Goal: Task Accomplishment & Management: Use online tool/utility

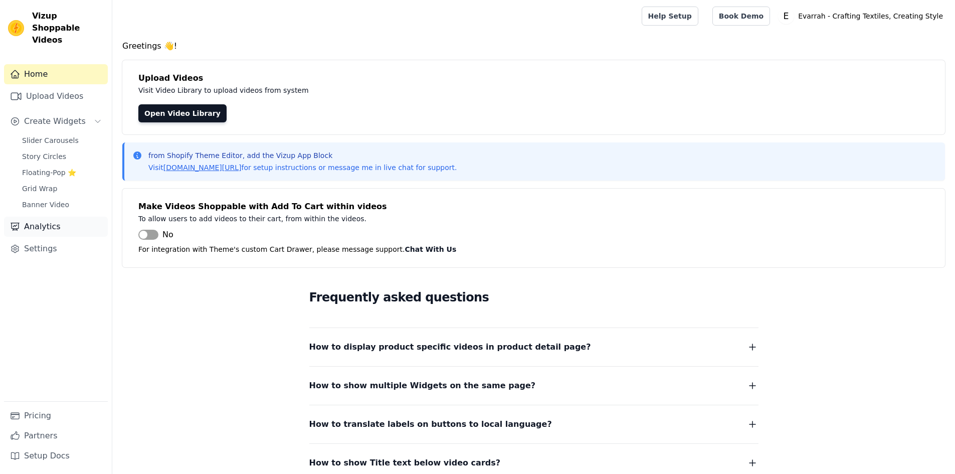
click at [57, 217] on link "Analytics" at bounding box center [56, 227] width 104 height 20
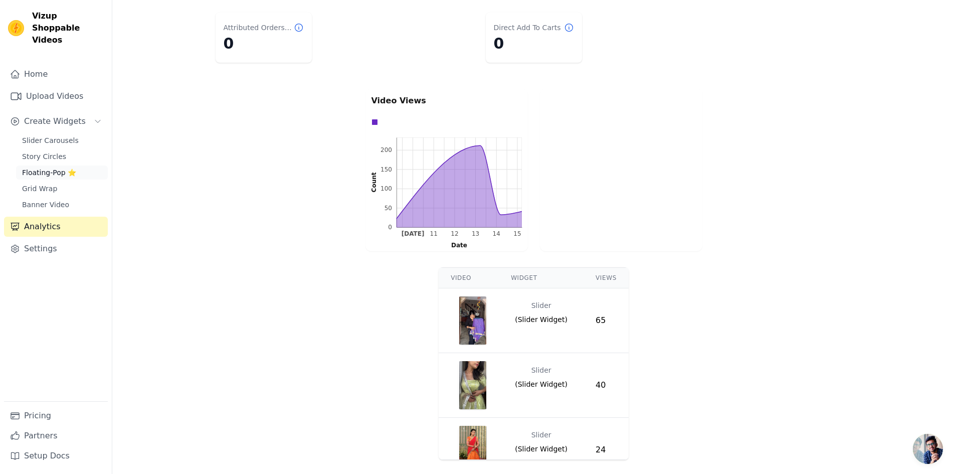
click at [67, 165] on link "Floating-Pop ⭐" at bounding box center [62, 172] width 92 height 14
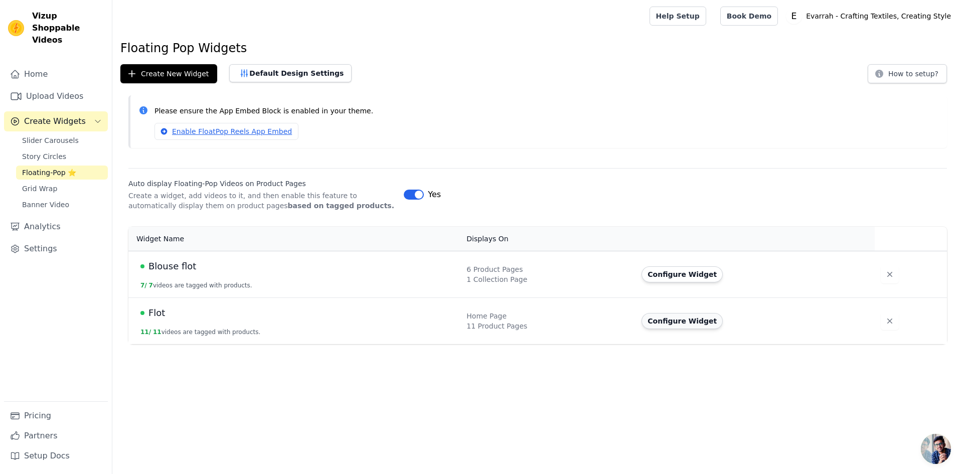
click at [666, 324] on button "Configure Widget" at bounding box center [681, 321] width 81 height 16
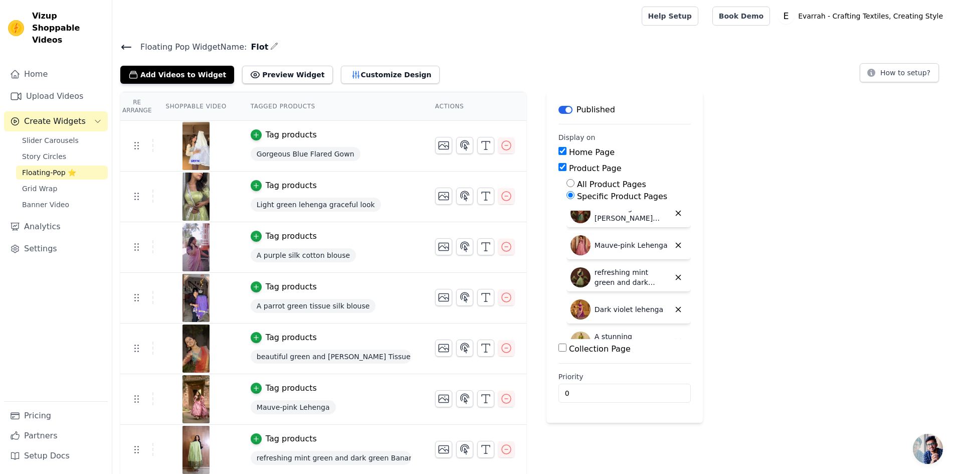
scroll to position [201, 0]
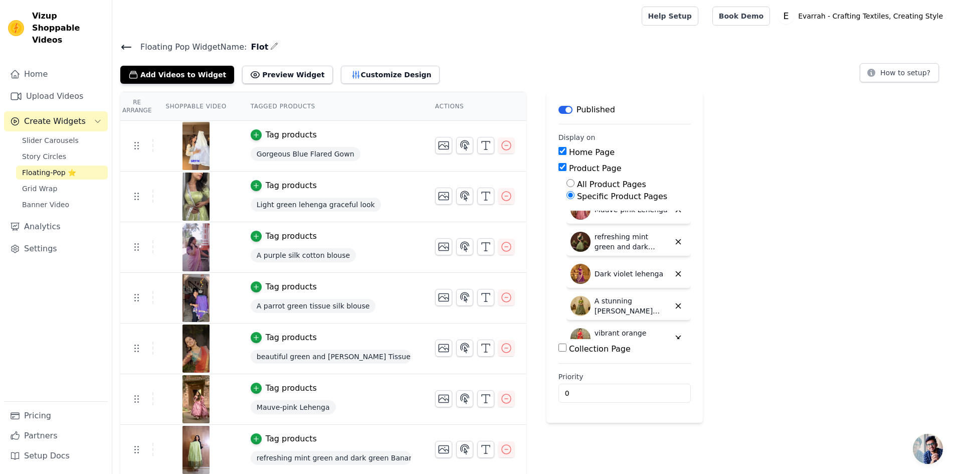
drag, startPoint x: 556, startPoint y: 353, endPoint x: 559, endPoint y: 347, distance: 5.8
click at [559, 352] on div "Collection Page" at bounding box center [625, 349] width 132 height 12
click at [559, 350] on input "Collection Page" at bounding box center [563, 347] width 8 height 8
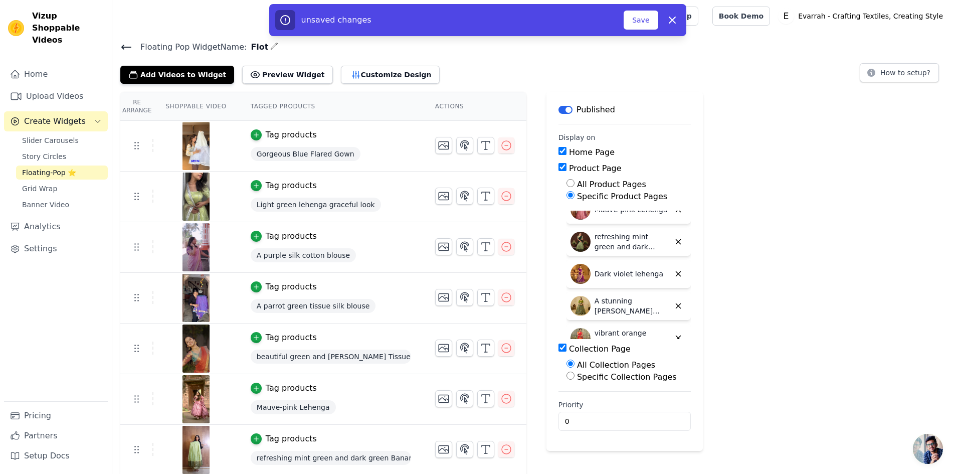
click at [559, 348] on input "Collection Page" at bounding box center [563, 347] width 8 height 8
checkbox input "false"
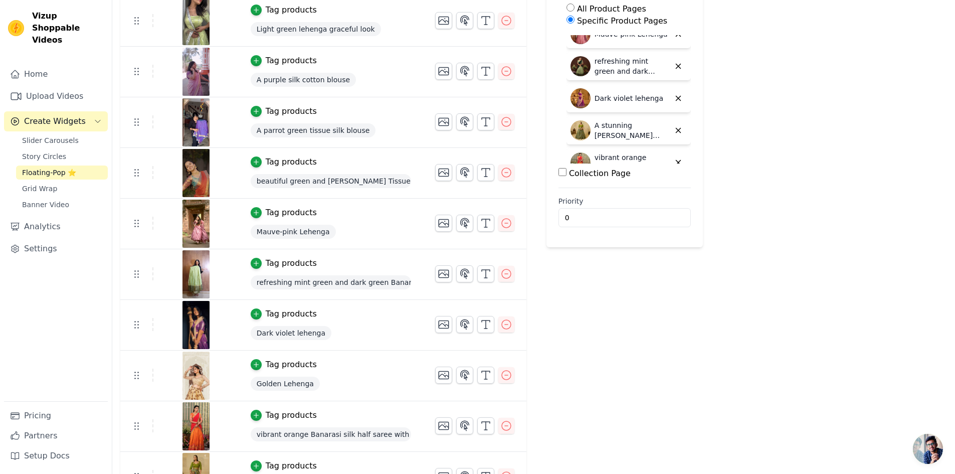
scroll to position [204, 0]
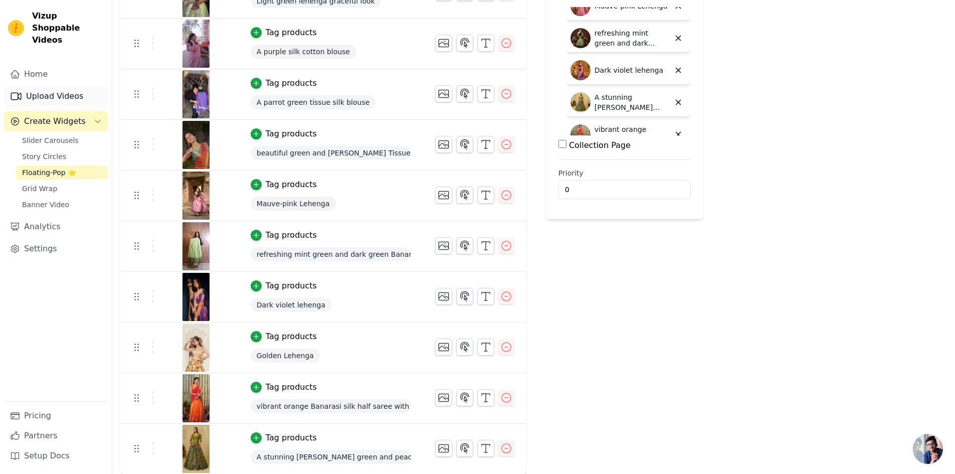
click at [69, 86] on link "Upload Videos" at bounding box center [56, 96] width 104 height 20
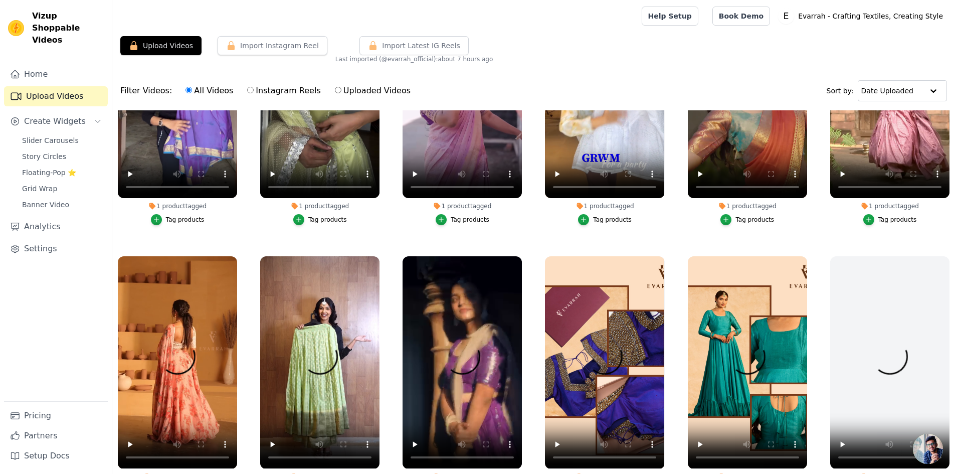
scroll to position [6, 0]
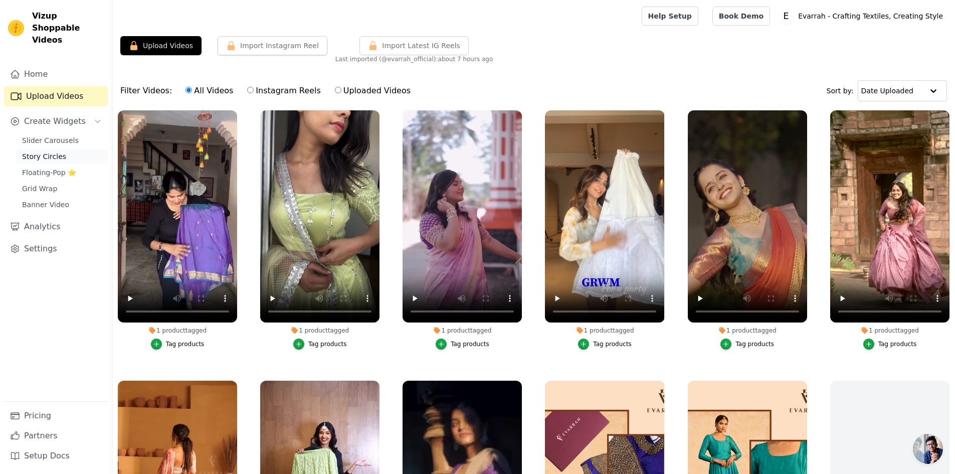
click at [53, 151] on span "Story Circles" at bounding box center [44, 156] width 44 height 10
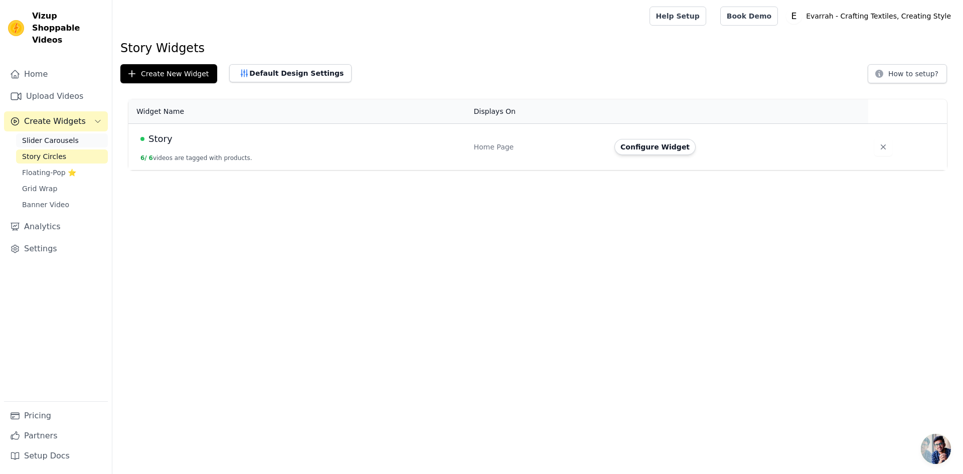
click at [51, 135] on span "Slider Carousels" at bounding box center [50, 140] width 57 height 10
click at [671, 149] on button "Configure Widget" at bounding box center [663, 147] width 81 height 16
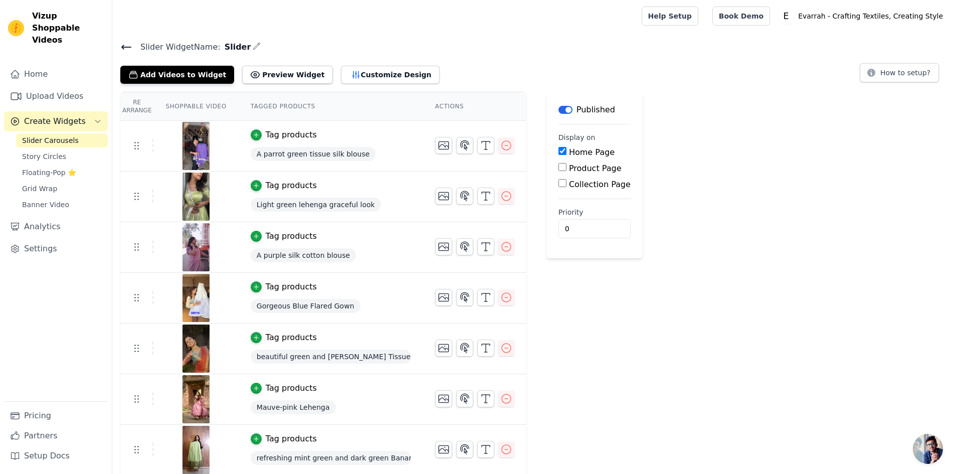
click at [126, 45] on icon at bounding box center [126, 47] width 12 height 12
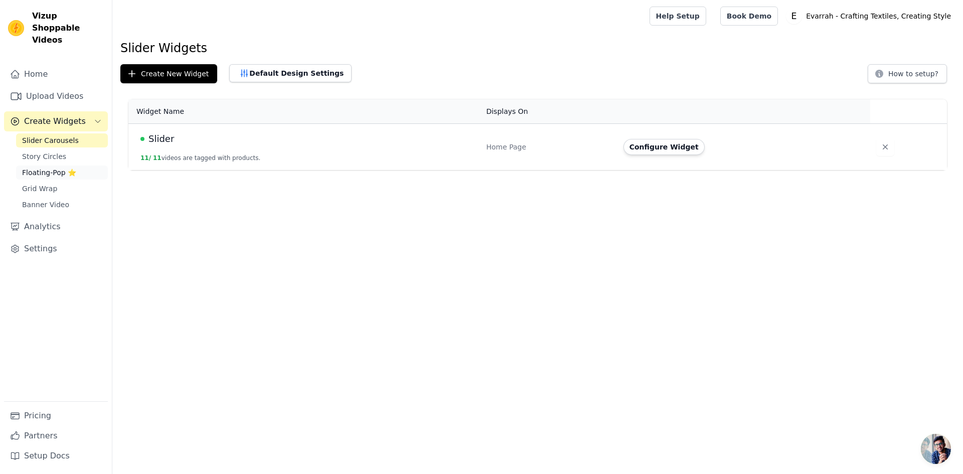
click at [60, 167] on span "Floating-Pop ⭐" at bounding box center [49, 172] width 54 height 10
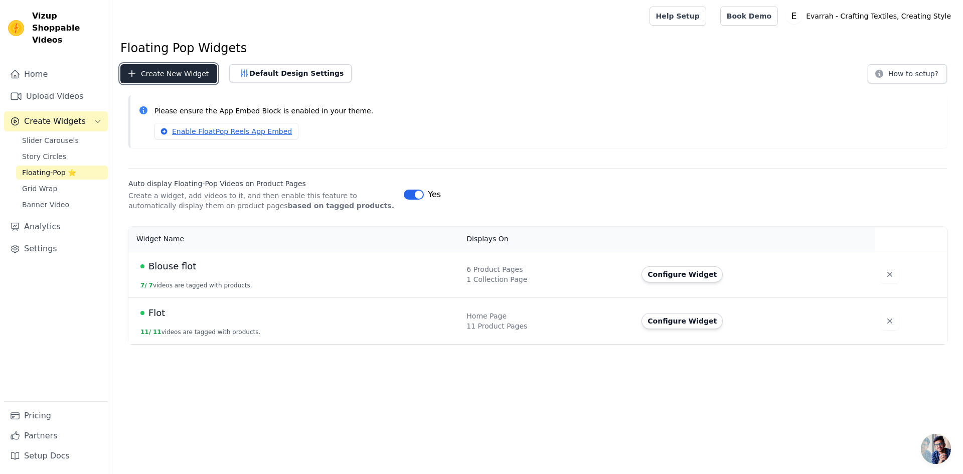
click at [173, 73] on button "Create New Widget" at bounding box center [168, 73] width 97 height 19
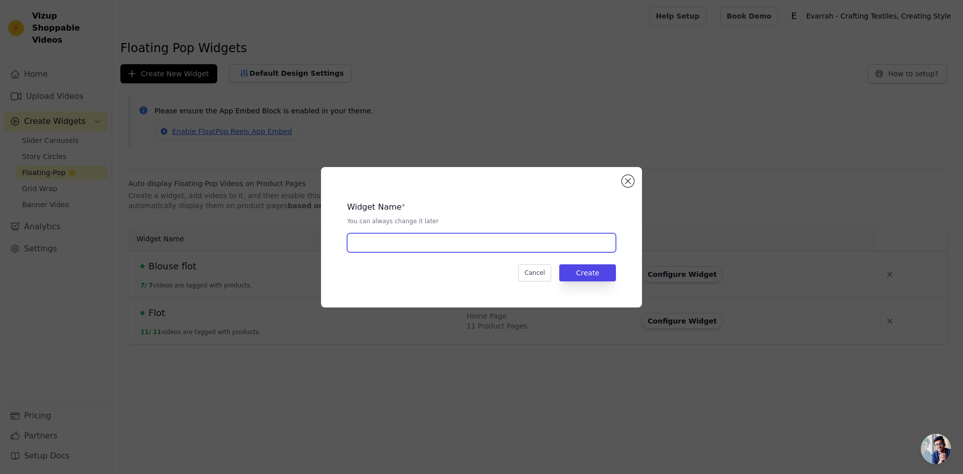
click at [467, 248] on input "text" at bounding box center [481, 242] width 269 height 19
type input "Lehenga Flot"
click at [589, 272] on button "Create" at bounding box center [587, 272] width 57 height 17
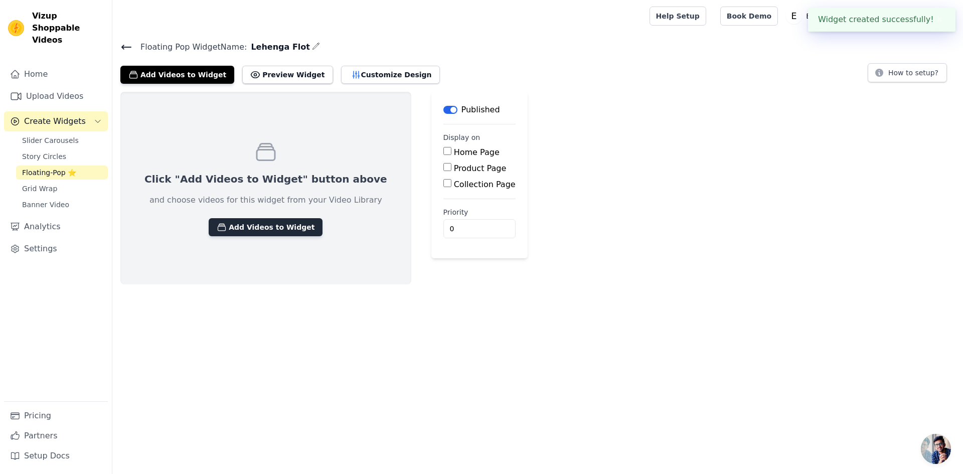
click at [268, 229] on button "Add Videos to Widget" at bounding box center [266, 227] width 114 height 18
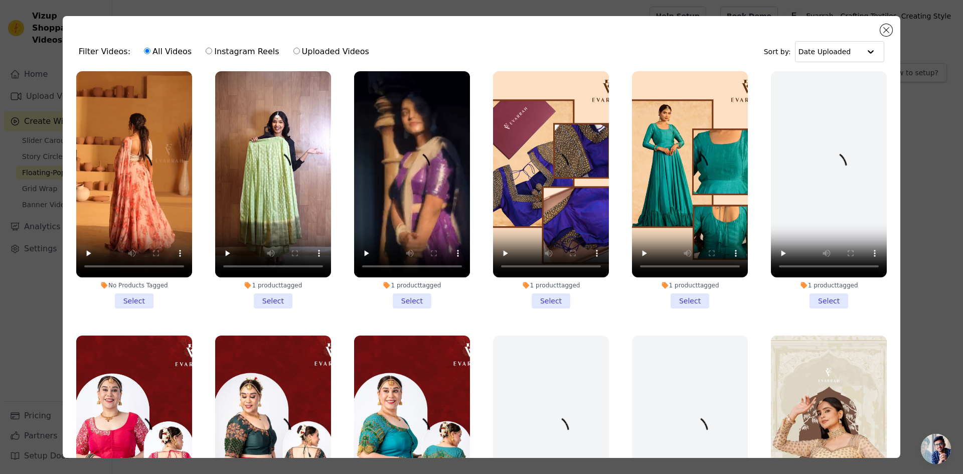
scroll to position [264, 0]
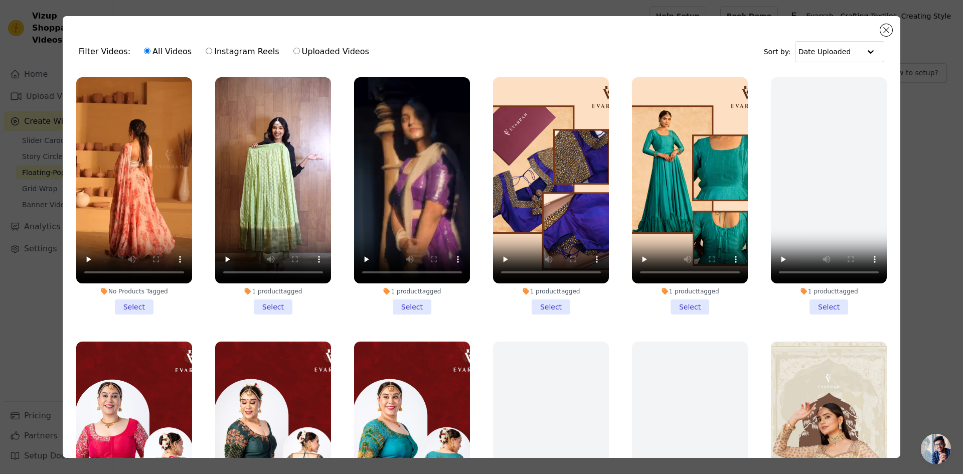
click at [531, 287] on div "1 product tagged" at bounding box center [551, 291] width 116 height 8
click at [0, 0] on input "1 product tagged Select" at bounding box center [0, 0] width 0 height 0
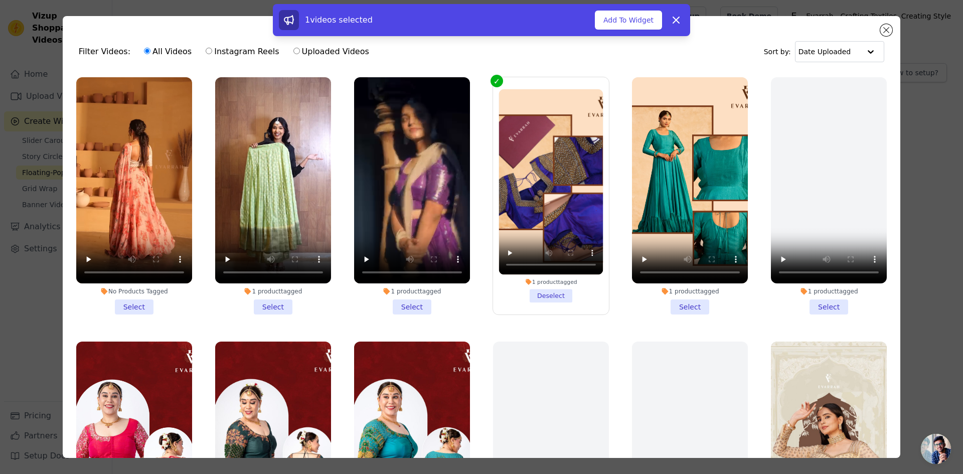
click at [530, 281] on li "1 product tagged Deselect" at bounding box center [551, 195] width 104 height 213
click at [0, 0] on input "1 product tagged Deselect" at bounding box center [0, 0] width 0 height 0
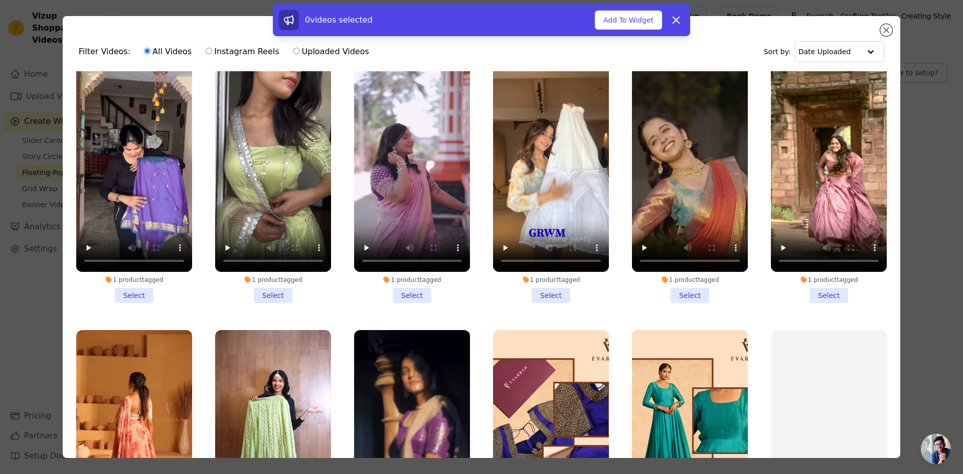
scroll to position [0, 0]
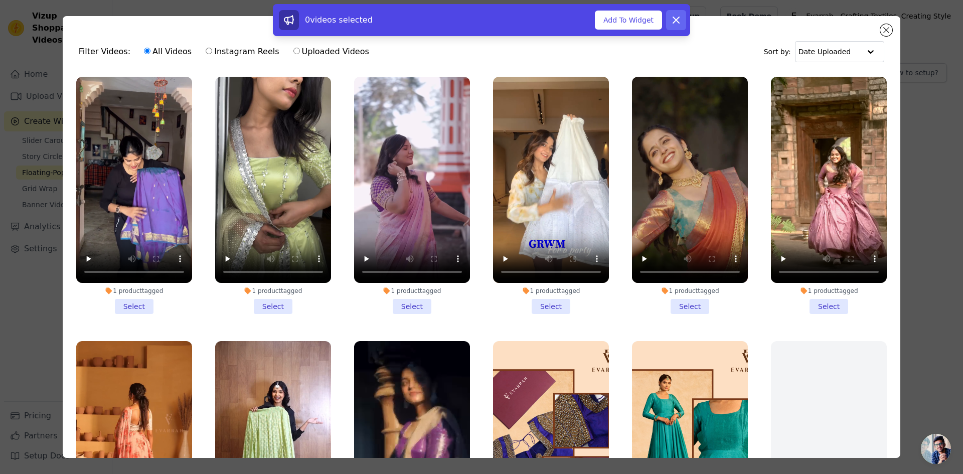
click at [688, 19] on div "0 videos selected Add To Widget Dismiss" at bounding box center [481, 20] width 417 height 32
drag, startPoint x: 680, startPoint y: 22, endPoint x: 673, endPoint y: 31, distance: 11.4
click at [678, 23] on icon at bounding box center [676, 20] width 12 height 12
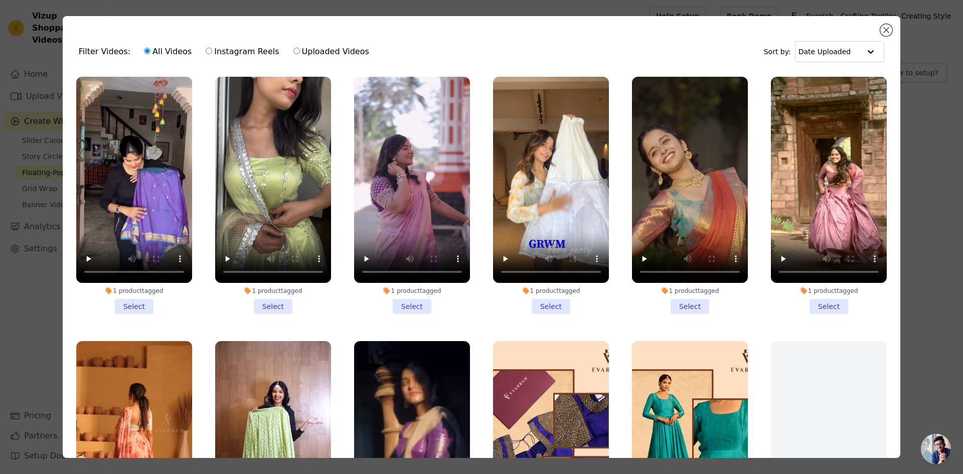
drag, startPoint x: 264, startPoint y: 302, endPoint x: 255, endPoint y: 228, distance: 75.2
click at [263, 301] on li "1 product tagged Select" at bounding box center [273, 195] width 116 height 237
click at [0, 0] on input "1 product tagged Select" at bounding box center [0, 0] width 0 height 0
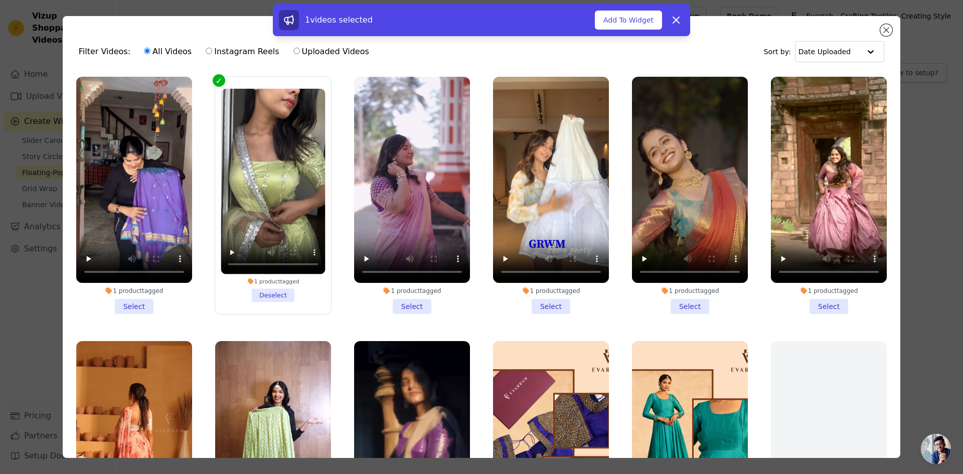
drag, startPoint x: 832, startPoint y: 305, endPoint x: 813, endPoint y: 299, distance: 19.5
click at [831, 305] on li "1 product tagged Select" at bounding box center [829, 195] width 116 height 237
click at [0, 0] on input "1 product tagged Select" at bounding box center [0, 0] width 0 height 0
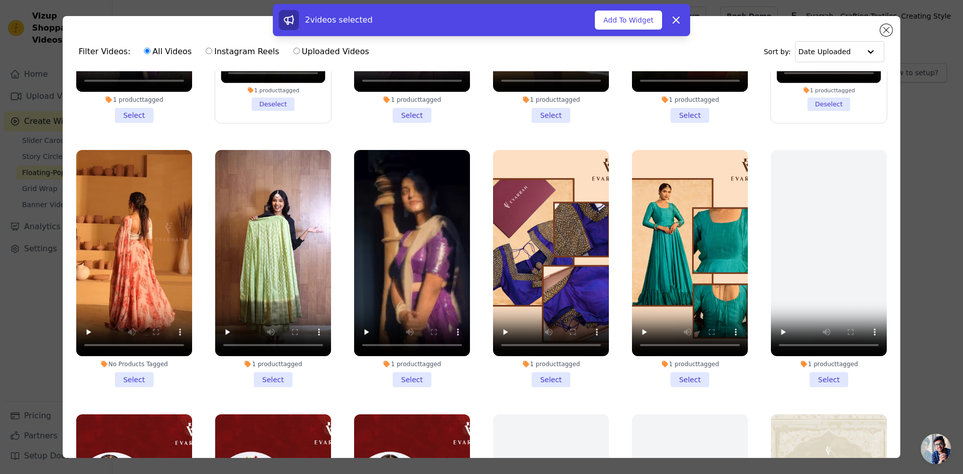
scroll to position [201, 0]
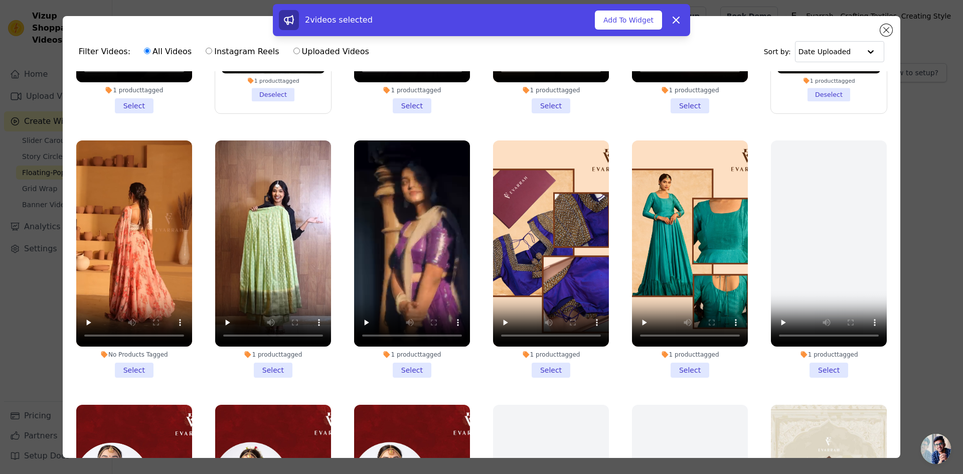
click at [411, 366] on li "1 product tagged Select" at bounding box center [412, 258] width 116 height 237
click at [0, 0] on input "1 product tagged Select" at bounding box center [0, 0] width 0 height 0
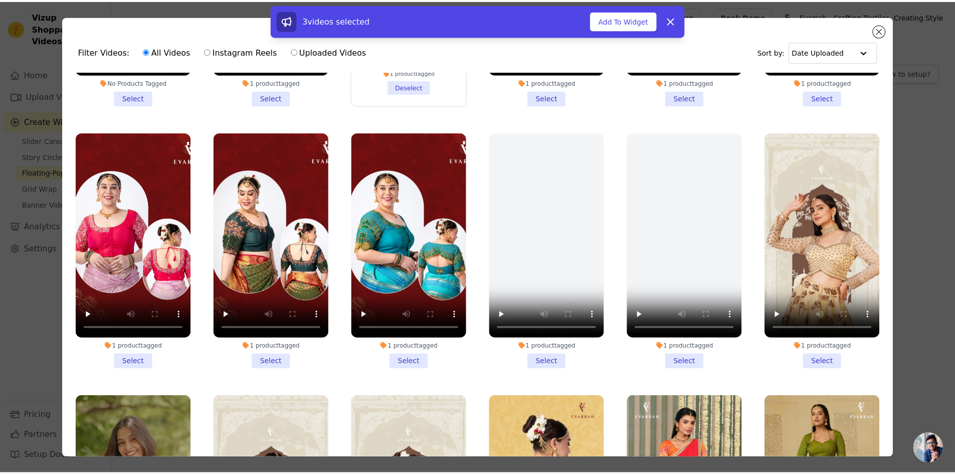
scroll to position [501, 0]
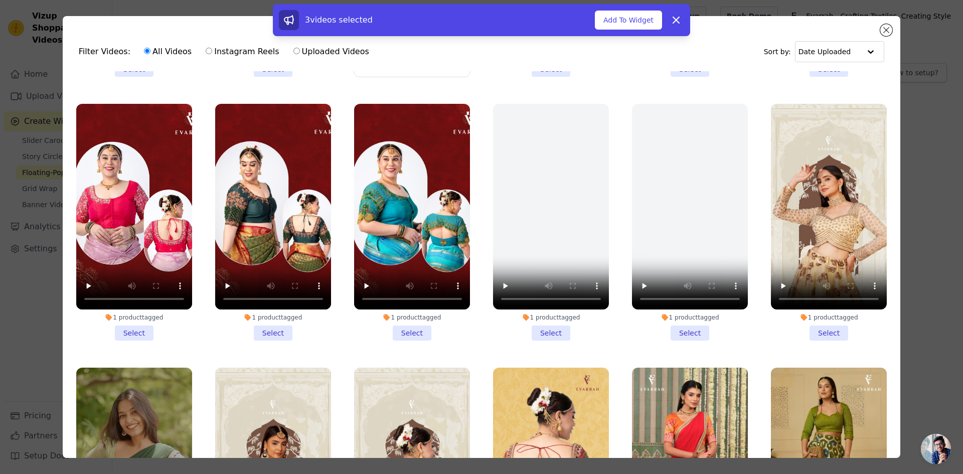
click at [818, 322] on li "1 product tagged Select" at bounding box center [829, 222] width 116 height 237
click at [0, 0] on input "1 product tagged Select" at bounding box center [0, 0] width 0 height 0
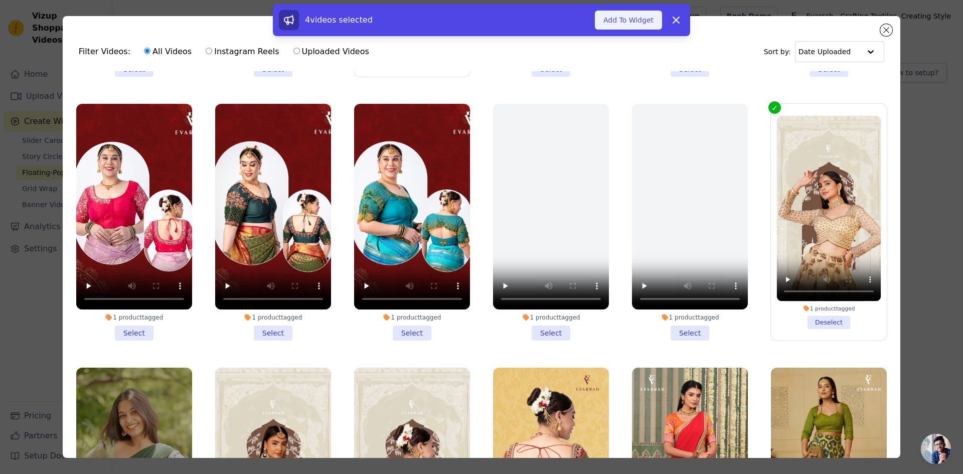
click at [637, 21] on button "Add To Widget" at bounding box center [628, 20] width 67 height 19
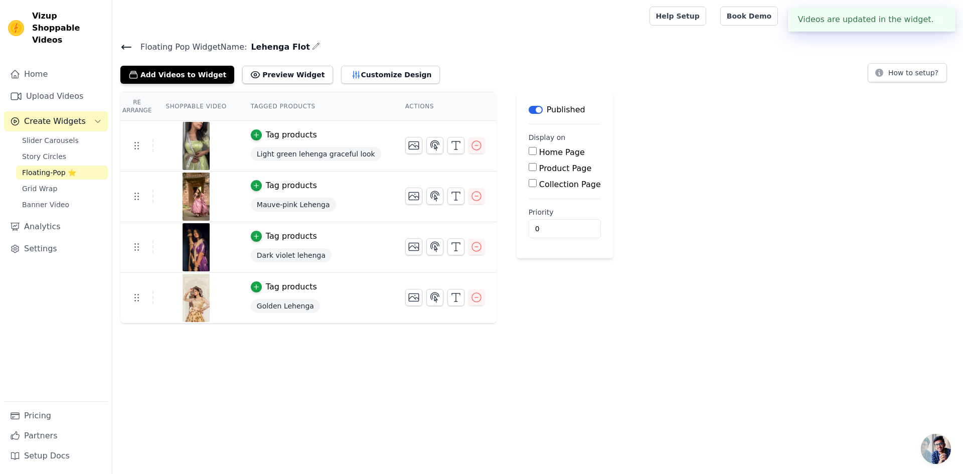
click at [529, 183] on input "Collection Page" at bounding box center [533, 183] width 8 height 8
checkbox input "true"
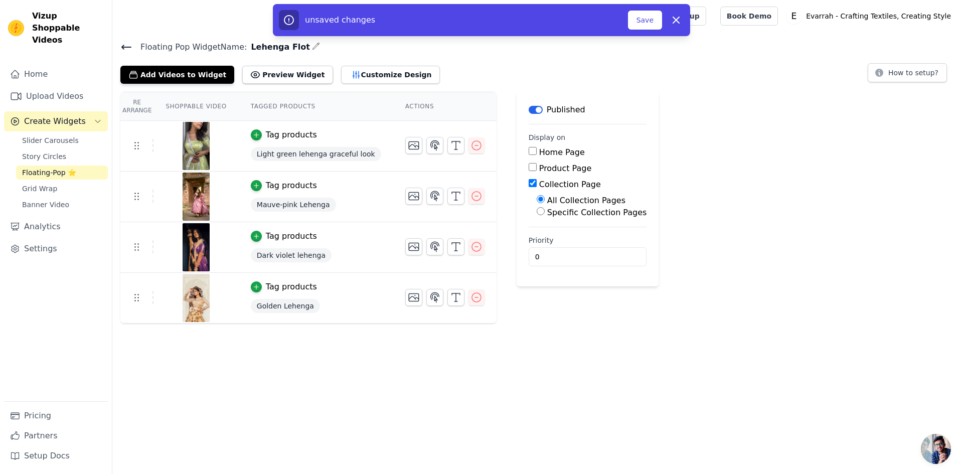
click at [537, 211] on input "Specific Collection Pages" at bounding box center [541, 211] width 8 height 8
radio input "true"
click at [542, 241] on button "Select Collection Pages" at bounding box center [584, 235] width 95 height 17
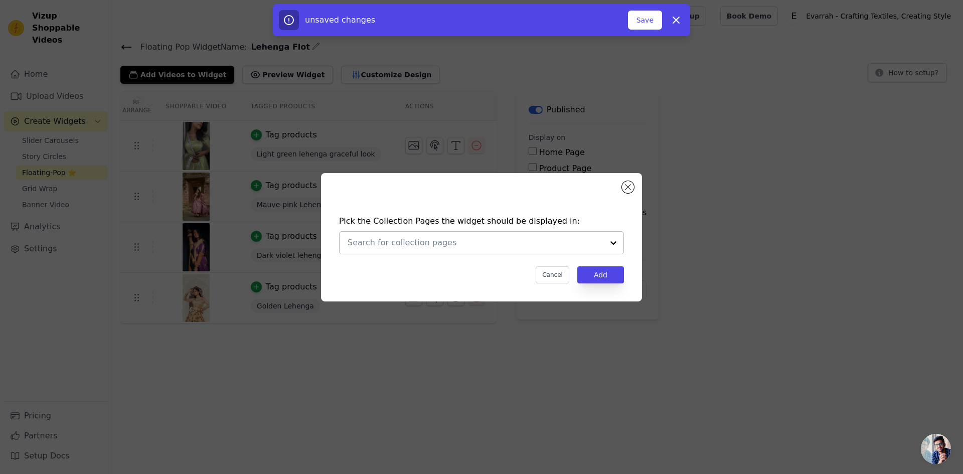
drag, startPoint x: 494, startPoint y: 250, endPoint x: 491, endPoint y: 246, distance: 5.2
click at [493, 249] on div at bounding box center [475, 243] width 256 height 22
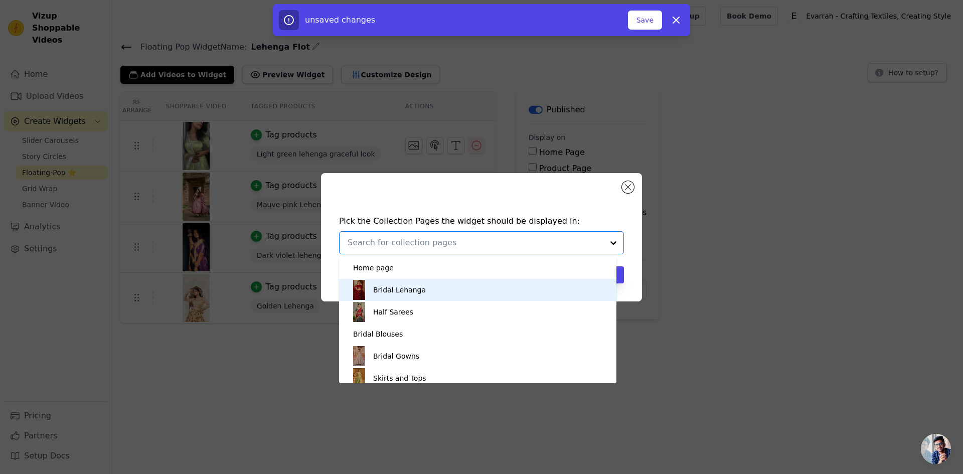
click at [426, 292] on div "Bridal Lehanga" at bounding box center [477, 290] width 257 height 22
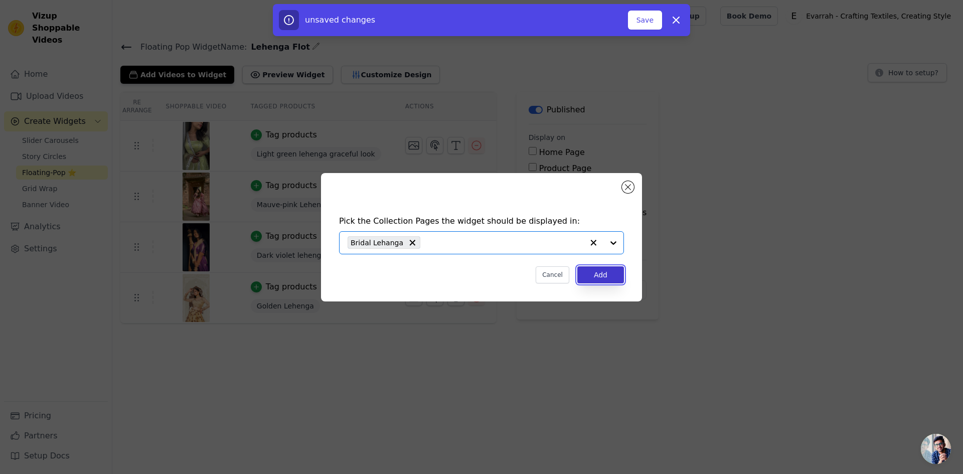
click at [594, 278] on button "Add" at bounding box center [600, 274] width 47 height 17
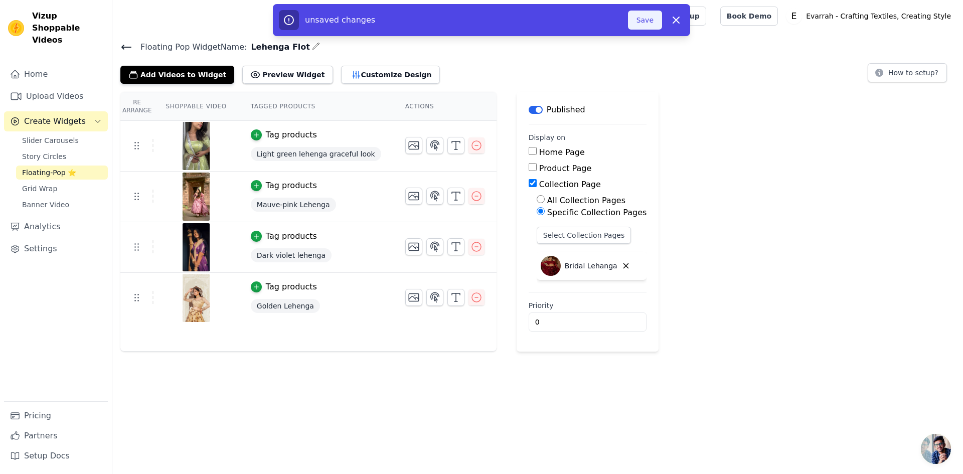
click at [646, 19] on button "Save" at bounding box center [645, 20] width 34 height 19
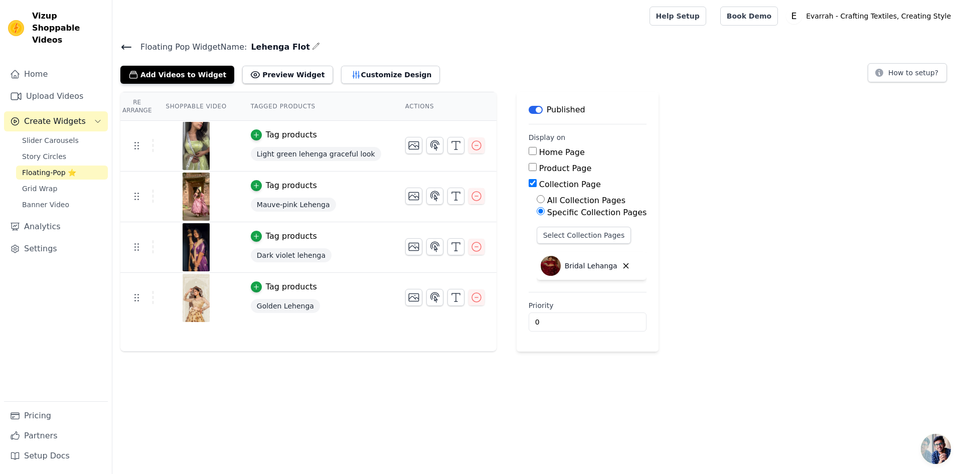
click at [124, 49] on icon at bounding box center [126, 47] width 9 height 4
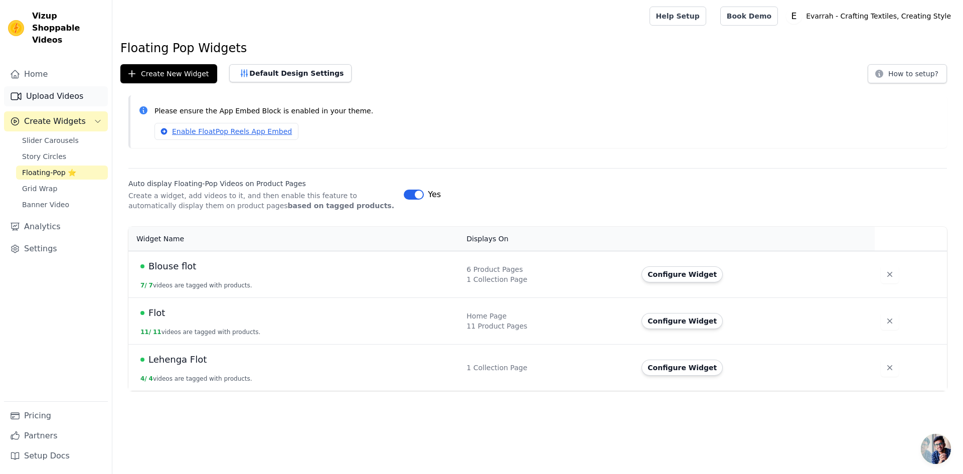
click at [63, 86] on link "Upload Videos" at bounding box center [56, 96] width 104 height 20
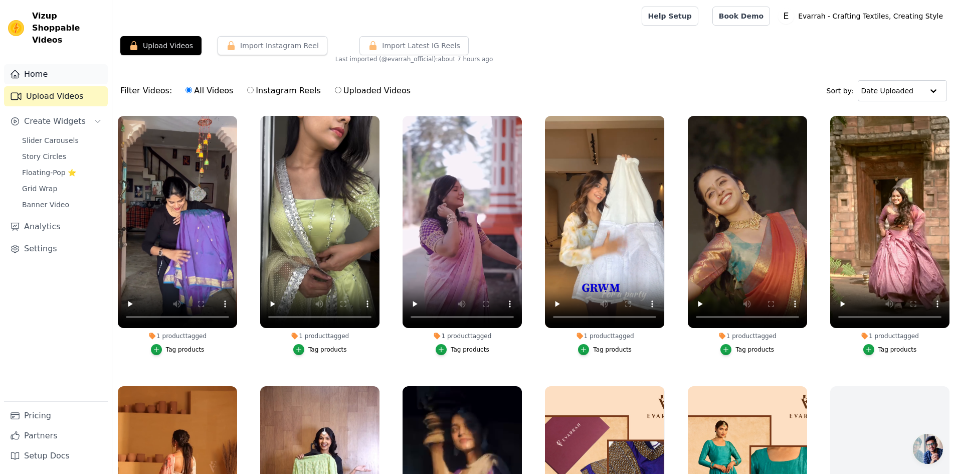
click at [63, 64] on link "Home" at bounding box center [56, 74] width 104 height 20
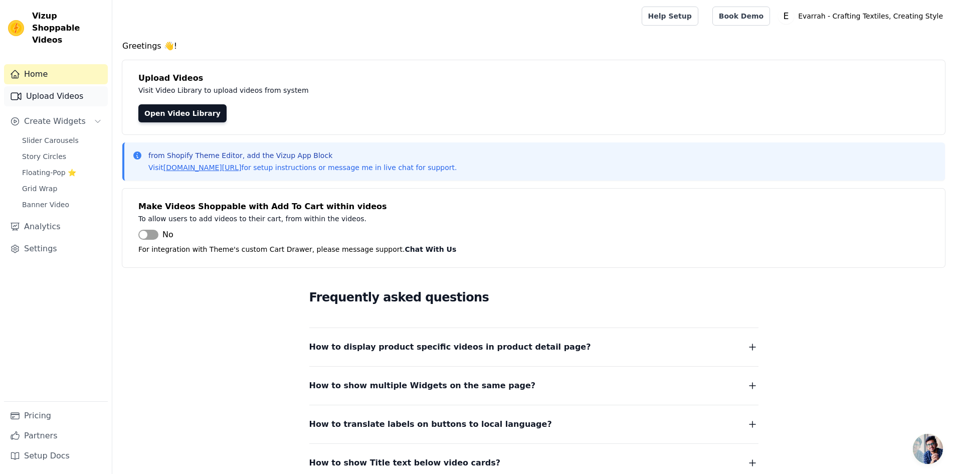
click at [68, 86] on link "Upload Videos" at bounding box center [56, 96] width 104 height 20
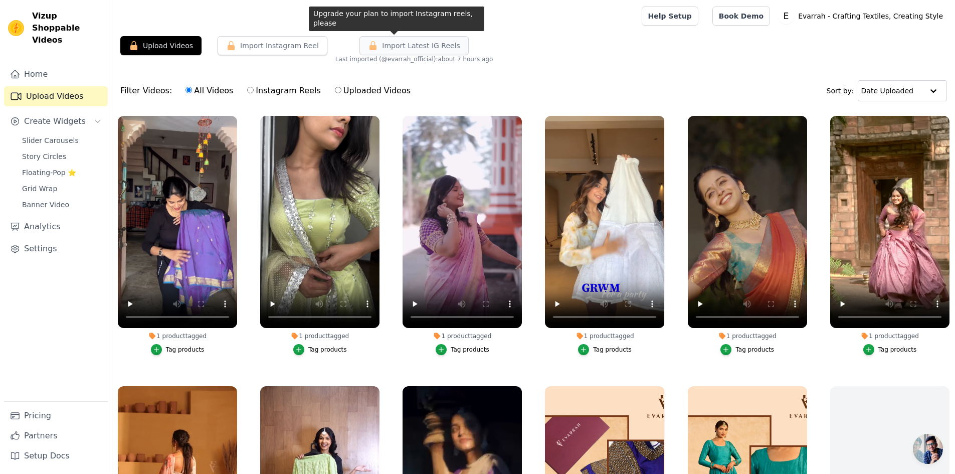
click at [420, 48] on span "Import Latest IG Reels" at bounding box center [421, 46] width 78 height 10
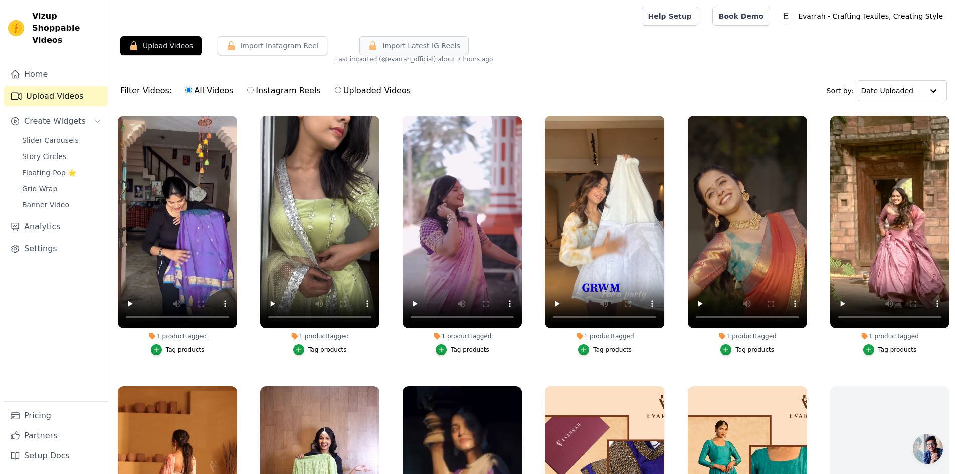
click at [418, 48] on span "Import Latest IG Reels" at bounding box center [421, 46] width 78 height 10
click at [266, 43] on button "Import Instagram Reel" at bounding box center [273, 45] width 110 height 19
drag, startPoint x: 313, startPoint y: 46, endPoint x: 298, endPoint y: 44, distance: 14.6
click at [274, 50] on button "Import Instagram Reel" at bounding box center [273, 45] width 110 height 19
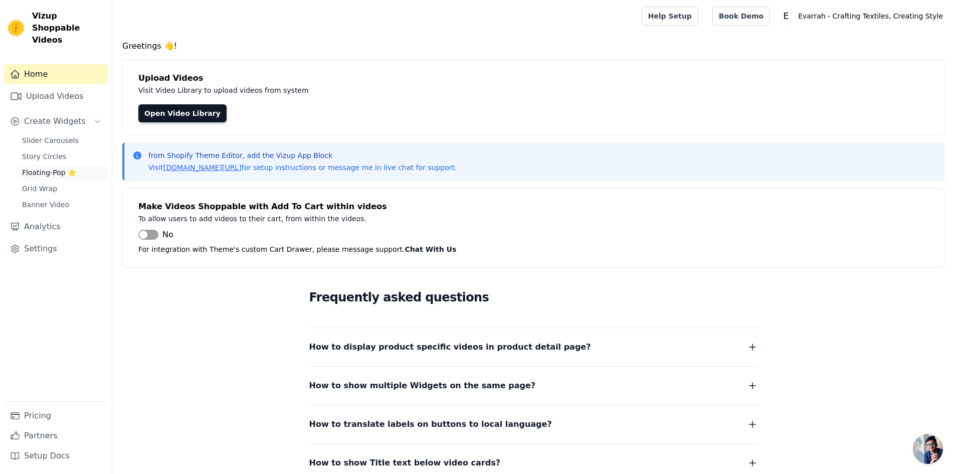
click at [62, 167] on span "Floating-Pop ⭐" at bounding box center [49, 172] width 54 height 10
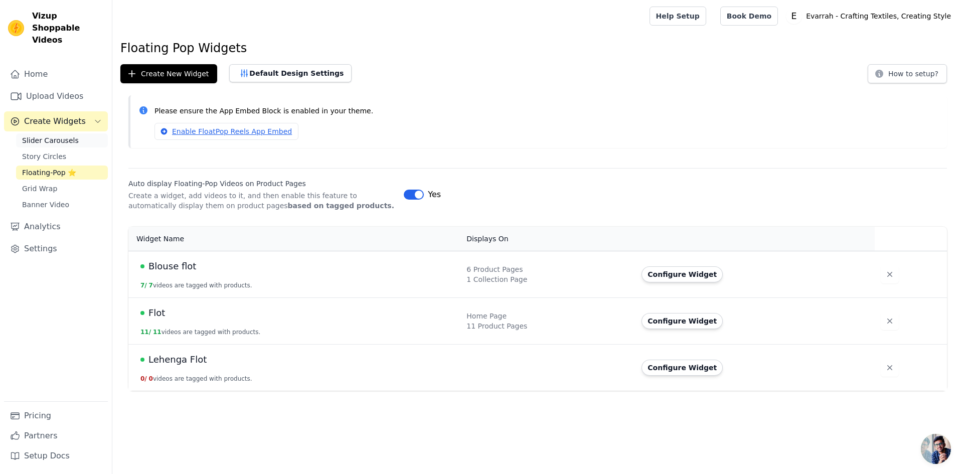
click at [64, 135] on span "Slider Carousels" at bounding box center [50, 140] width 57 height 10
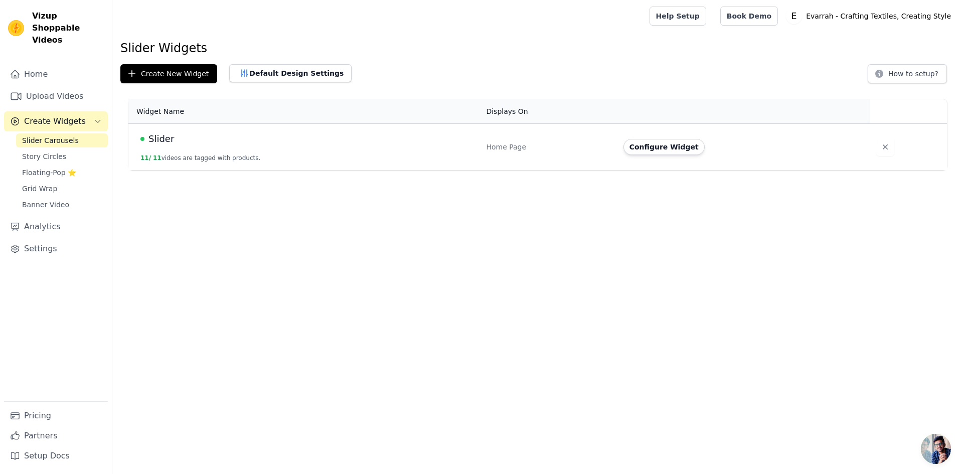
click at [671, 147] on button "Configure Widget" at bounding box center [663, 147] width 81 height 16
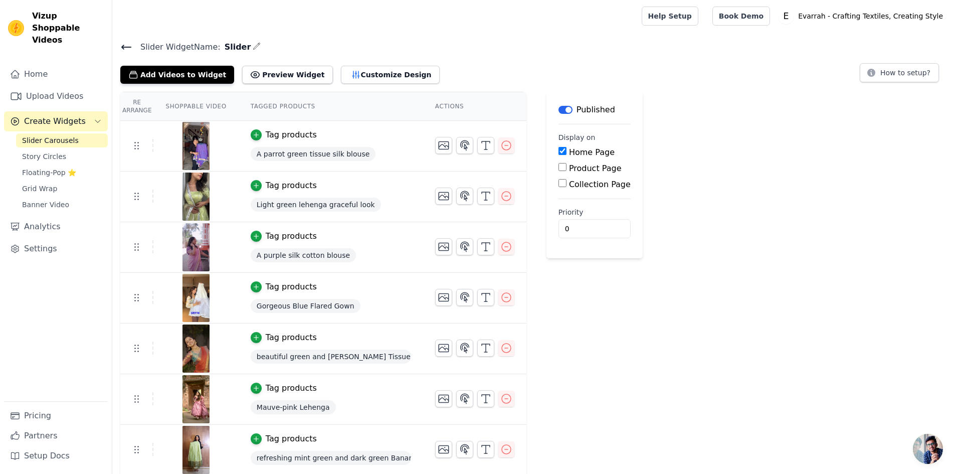
click at [122, 46] on icon at bounding box center [126, 47] width 12 height 12
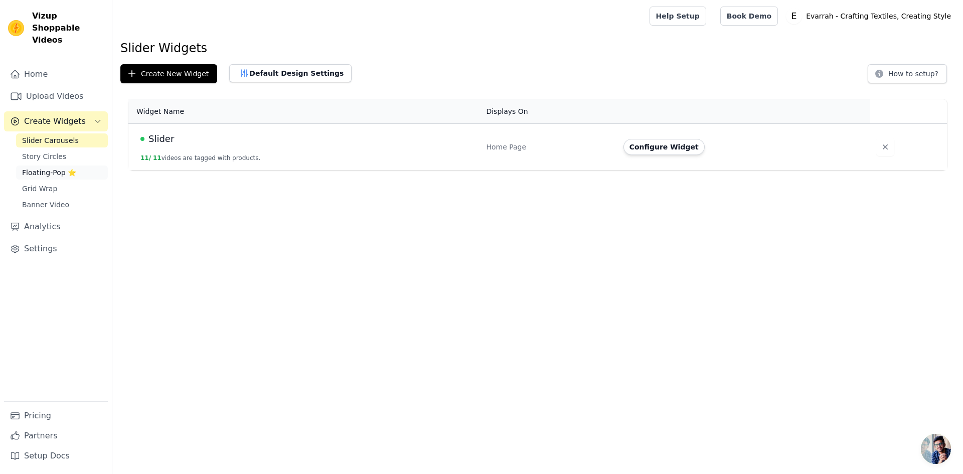
click at [47, 167] on span "Floating-Pop ⭐" at bounding box center [49, 172] width 54 height 10
